Goal: Use online tool/utility: Utilize a website feature to perform a specific function

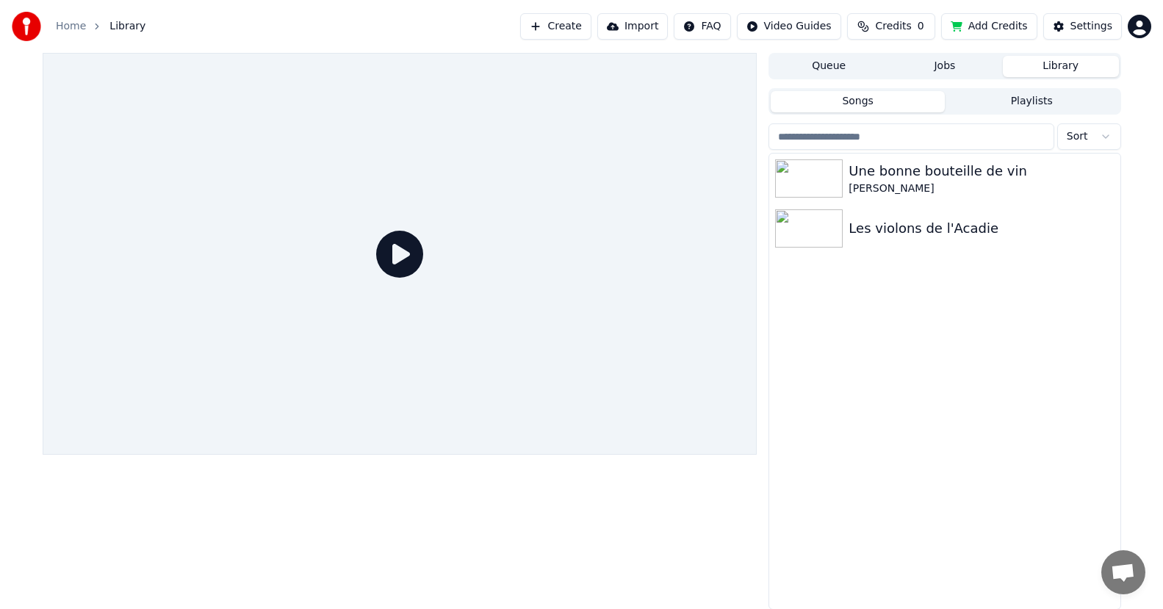
scroll to position [1, 0]
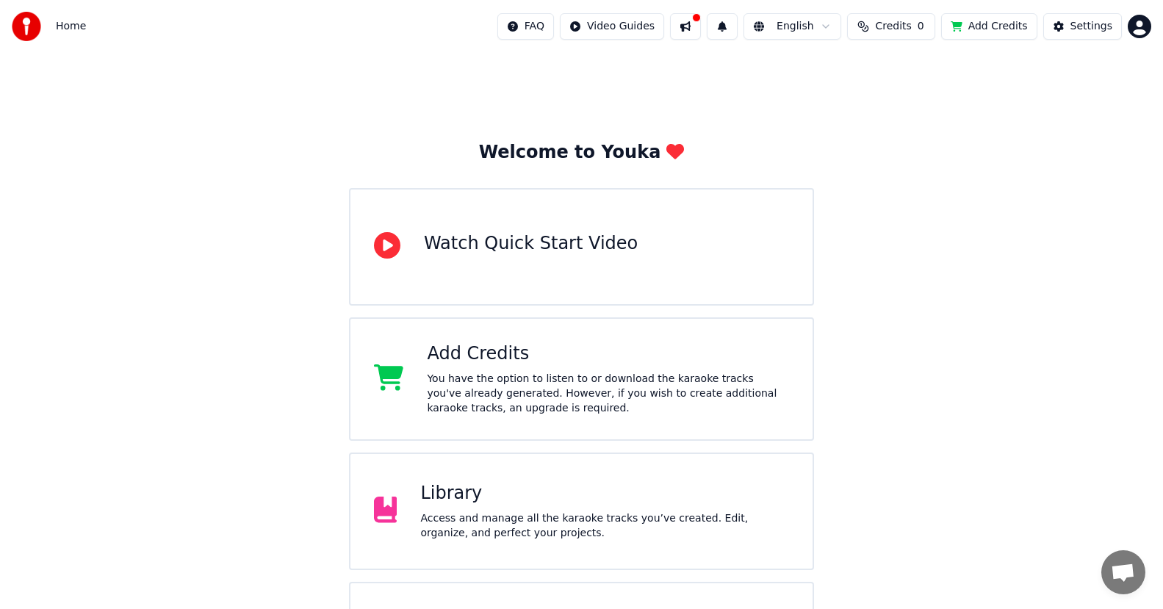
scroll to position [90, 0]
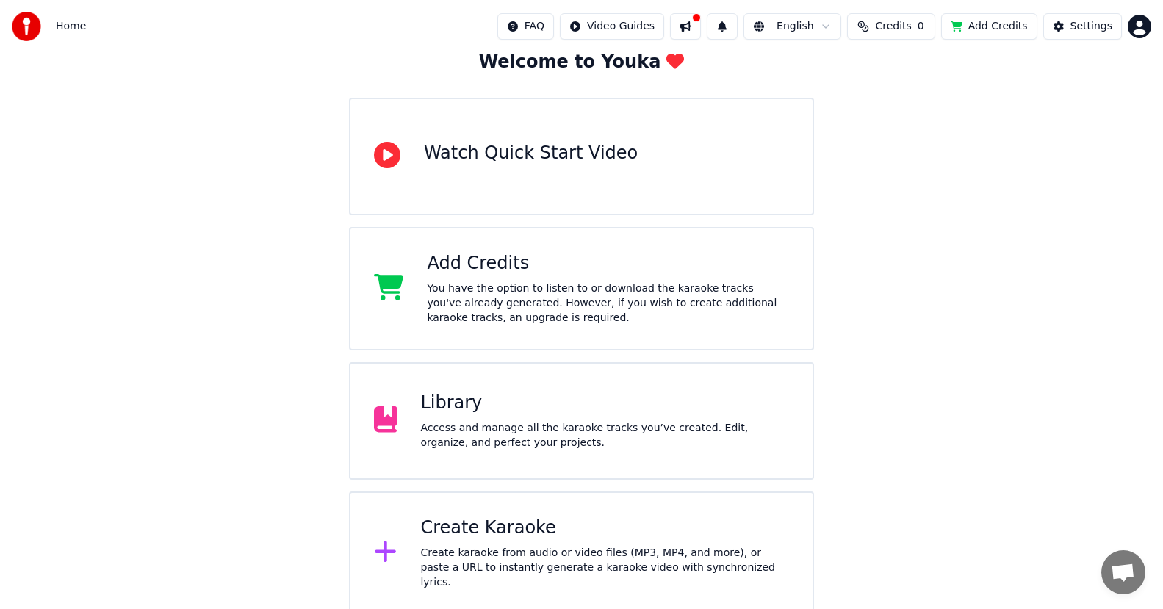
click at [491, 547] on div "Create Karaoke Create karaoke from audio or video files (MP3, MP4, and more), o…" at bounding box center [604, 553] width 369 height 73
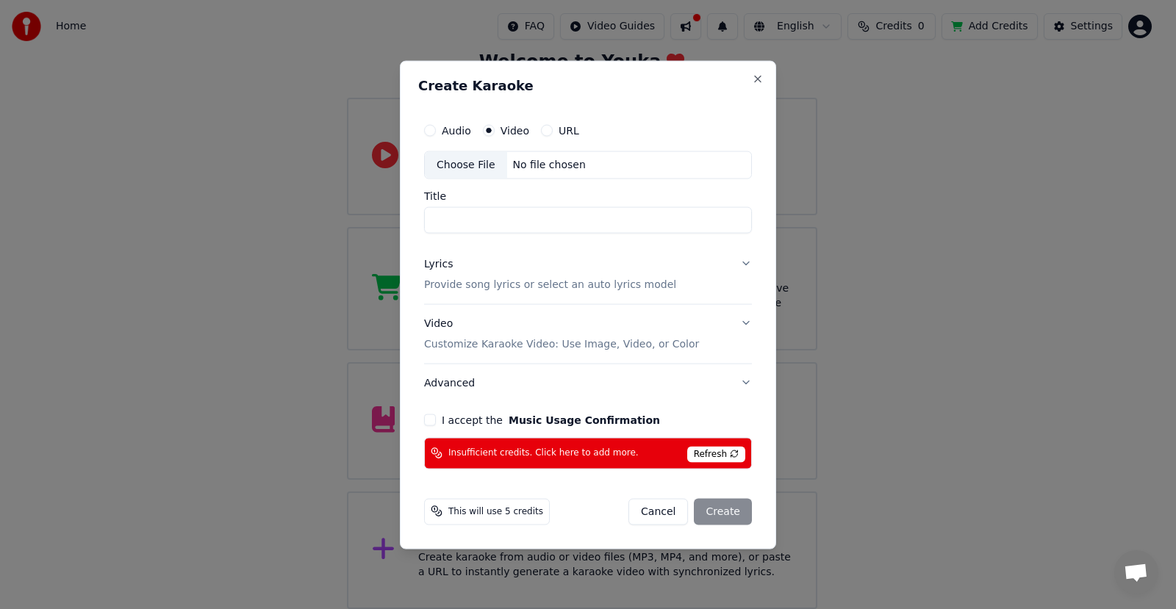
click at [431, 420] on button "I accept the Music Usage Confirmation" at bounding box center [430, 420] width 12 height 12
click at [739, 450] on span "Refresh" at bounding box center [716, 454] width 58 height 16
click at [738, 450] on span "Refresh" at bounding box center [716, 454] width 58 height 16
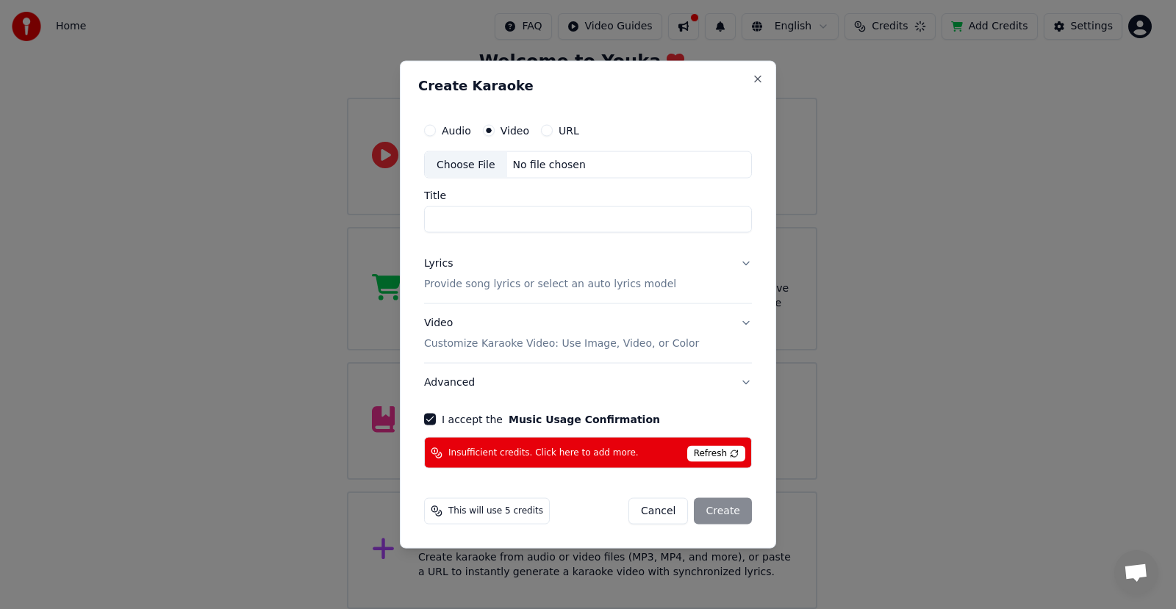
click at [738, 450] on span "Refresh" at bounding box center [716, 454] width 58 height 16
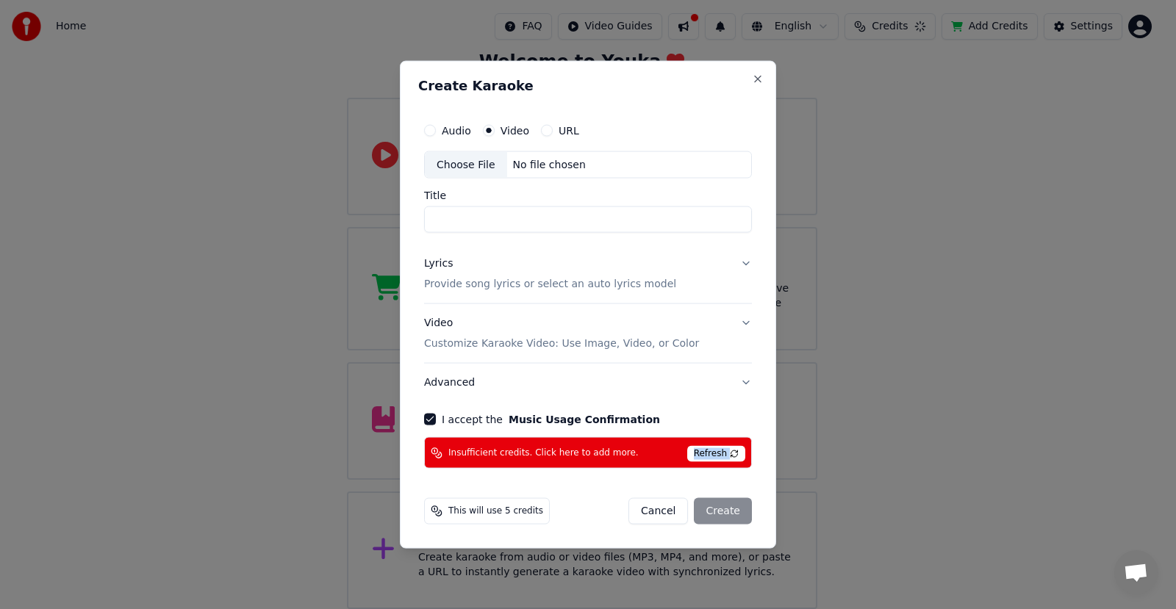
click at [738, 450] on span "Refresh" at bounding box center [716, 454] width 58 height 16
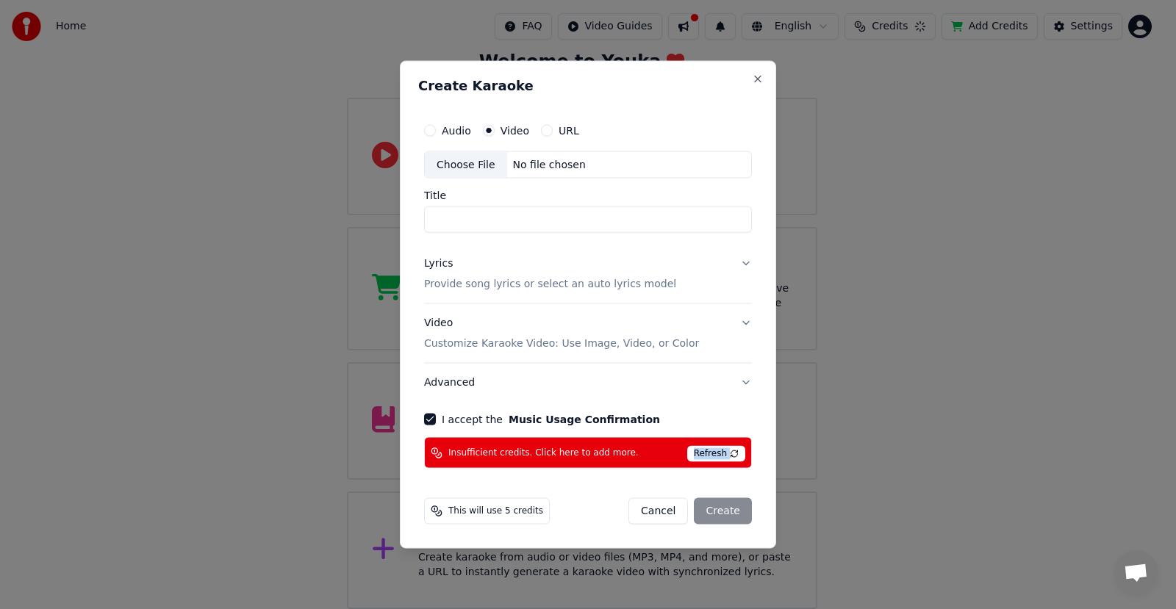
click at [738, 450] on span "Refresh" at bounding box center [716, 454] width 58 height 16
click at [540, 74] on div "Create Karaoke Audio Video URL Choose File No file chosen Title Lyrics Provide …" at bounding box center [588, 304] width 376 height 489
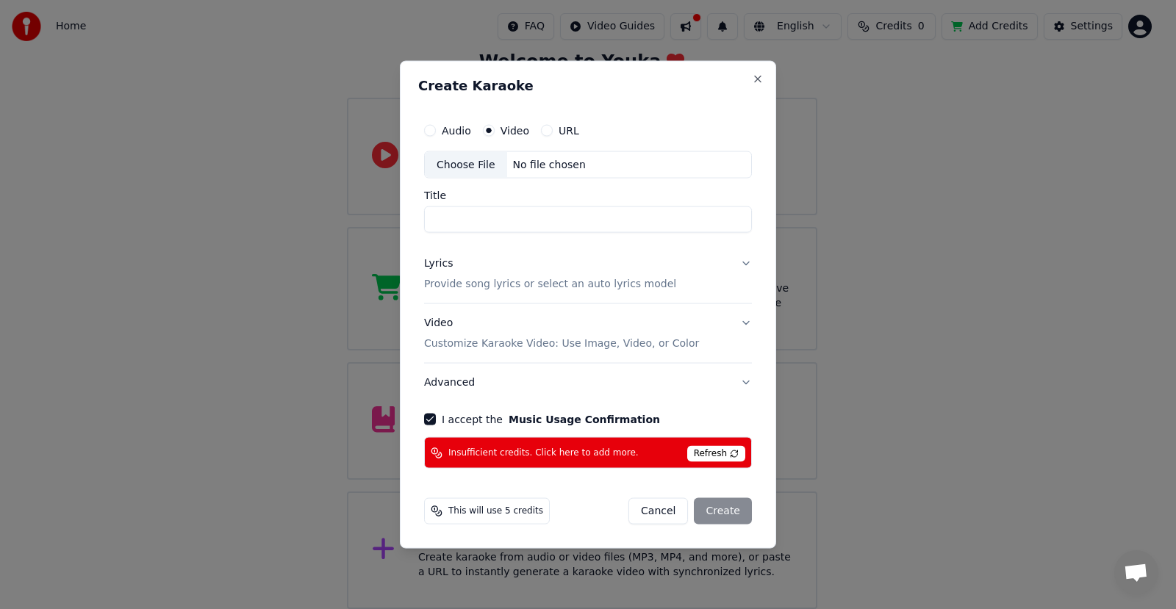
click at [461, 159] on div "Choose File" at bounding box center [466, 164] width 82 height 26
type input "**********"
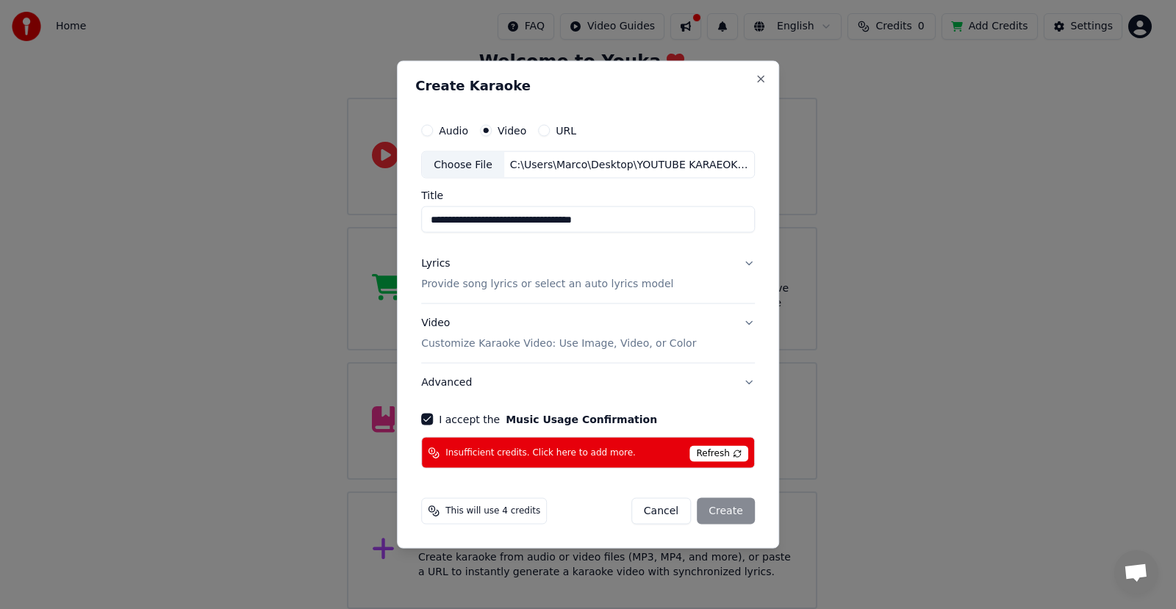
click at [723, 514] on div "Cancel Create" at bounding box center [692, 511] width 123 height 26
click at [758, 79] on button "Close" at bounding box center [761, 79] width 12 height 12
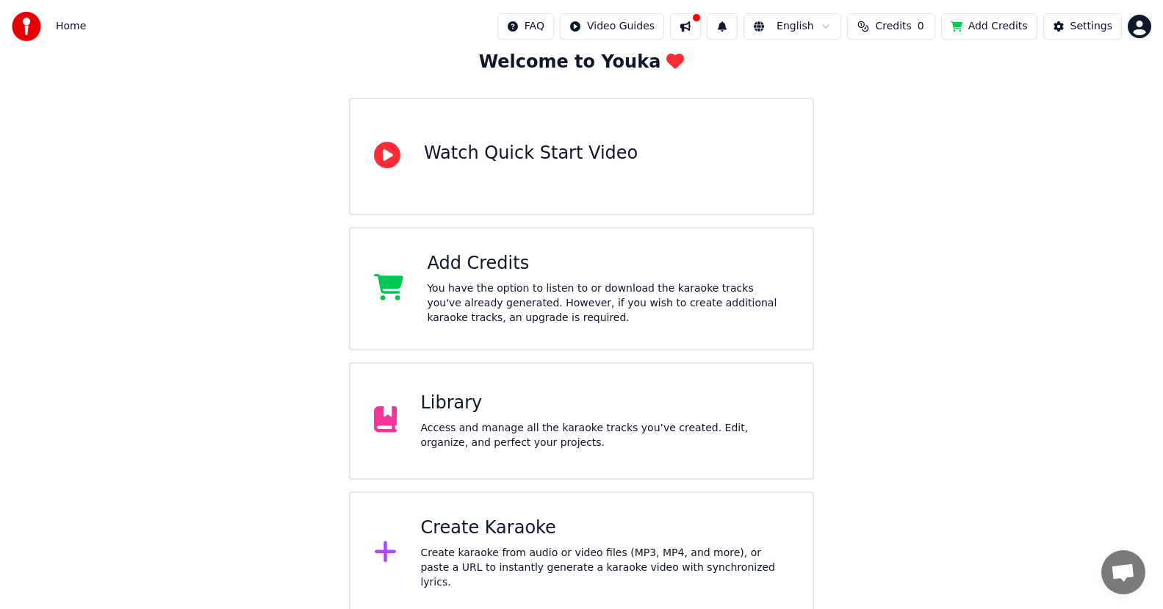
click at [464, 301] on div "You have the option to listen to or download the karaoke tracks you've already …" at bounding box center [608, 303] width 362 height 44
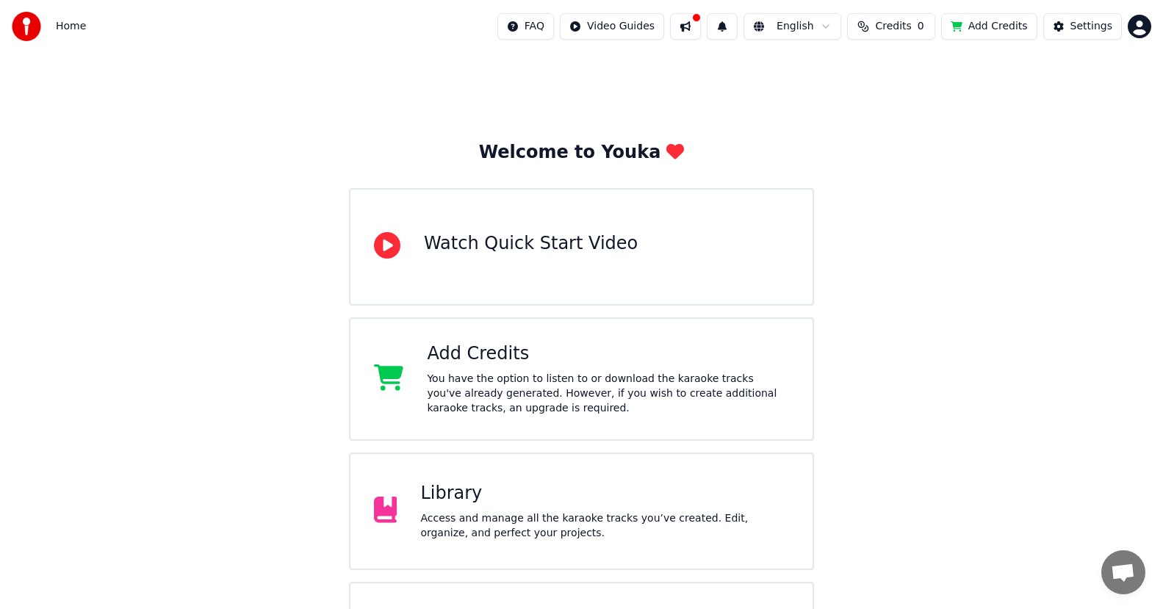
scroll to position [90, 0]
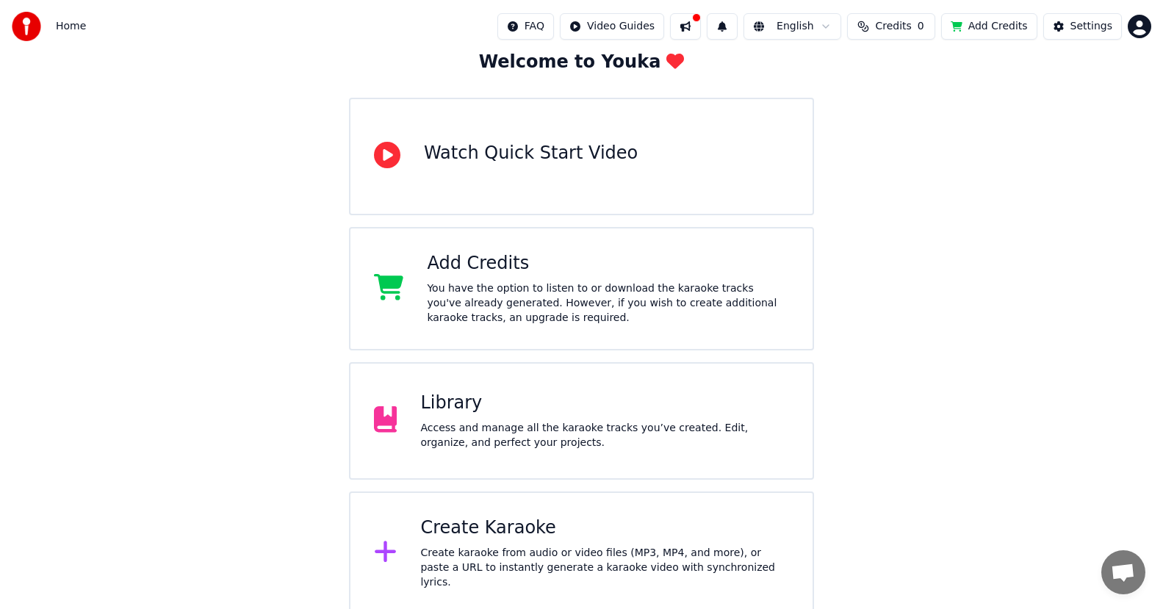
click at [475, 539] on div "Create Karaoke" at bounding box center [604, 529] width 369 height 24
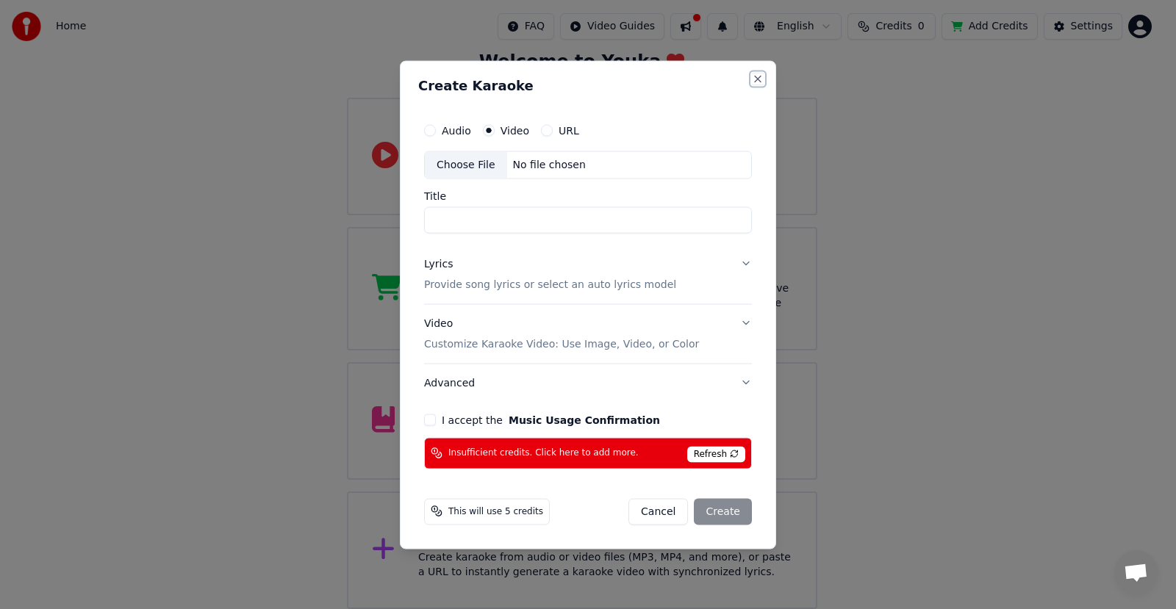
click at [757, 77] on button "Close" at bounding box center [758, 79] width 12 height 12
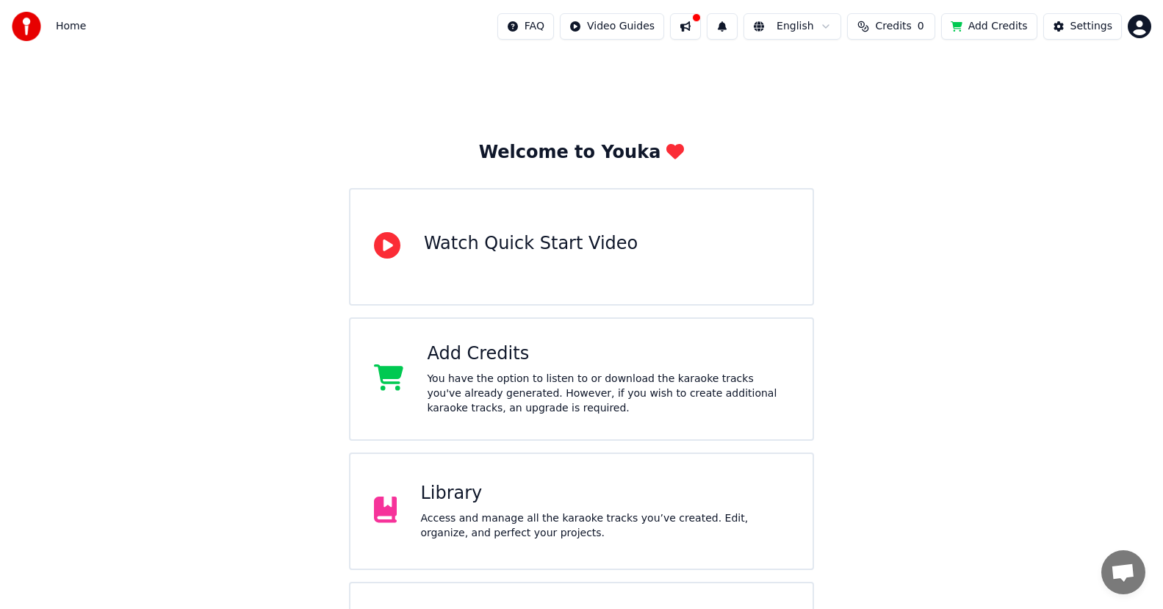
scroll to position [90, 0]
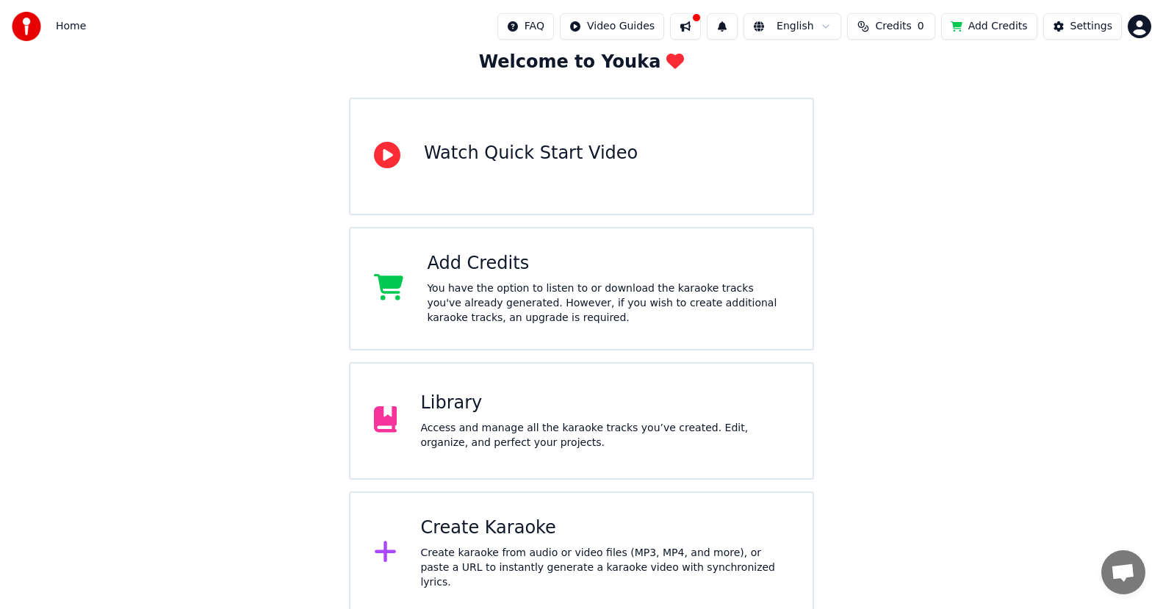
click at [447, 421] on div "Access and manage all the karaoke tracks you’ve created. Edit, organize, and pe…" at bounding box center [604, 435] width 369 height 29
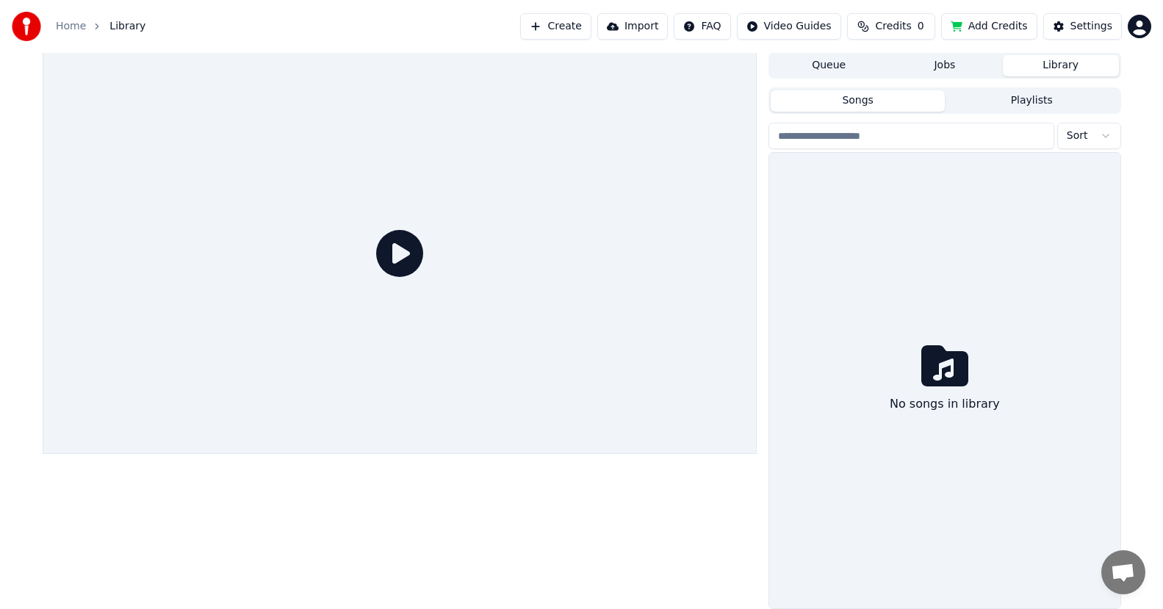
scroll to position [1, 0]
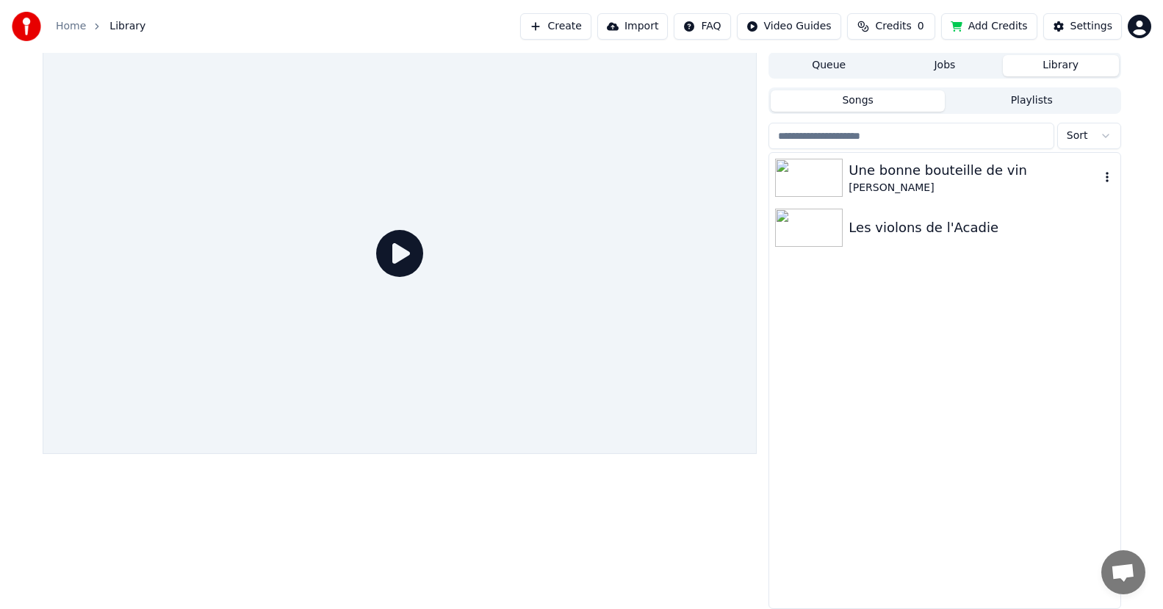
click at [887, 179] on div "Une bonne bouteille de vin Rhéal Leblanc" at bounding box center [974, 177] width 251 height 35
